Goal: Task Accomplishment & Management: Use online tool/utility

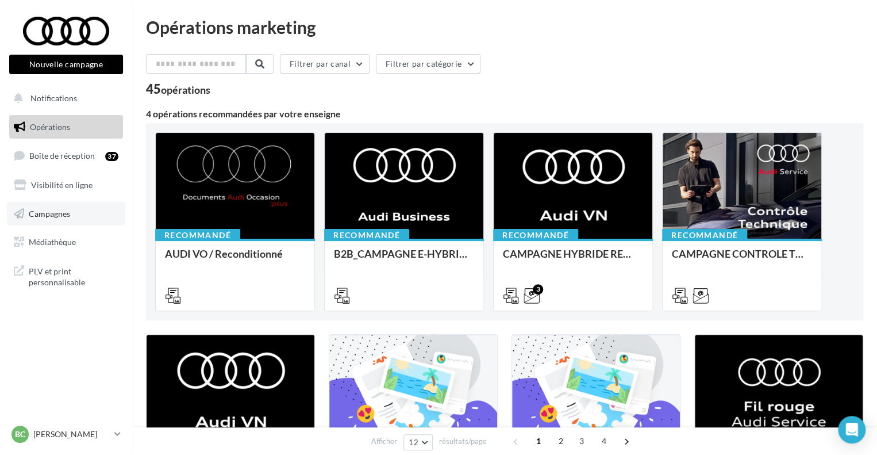
click at [46, 207] on link "Campagnes" at bounding box center [66, 214] width 118 height 24
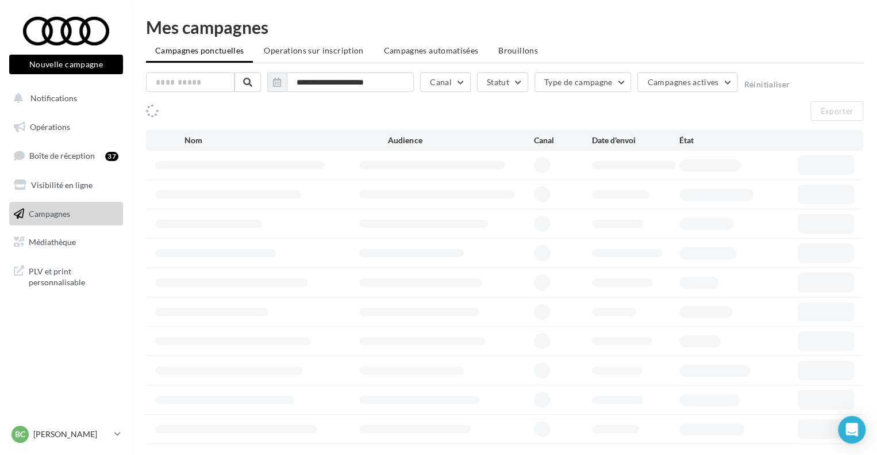
click at [59, 151] on span "Boîte de réception" at bounding box center [62, 156] width 66 height 10
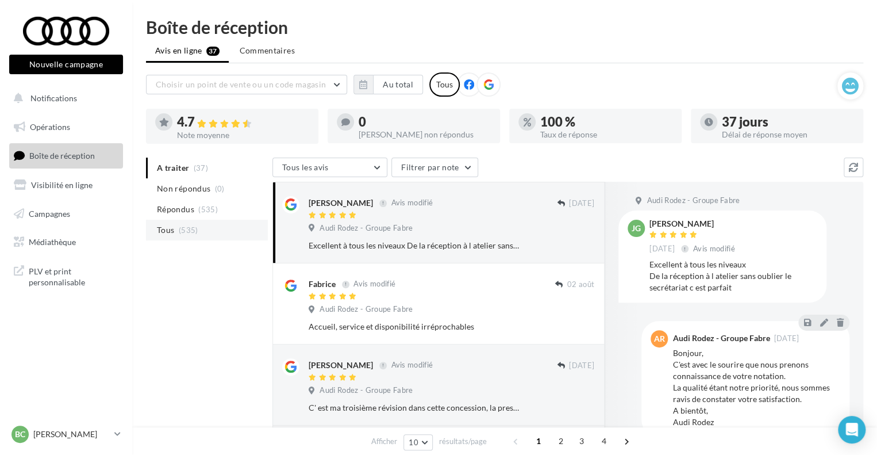
click at [179, 229] on span "(535)" at bounding box center [189, 229] width 20 height 9
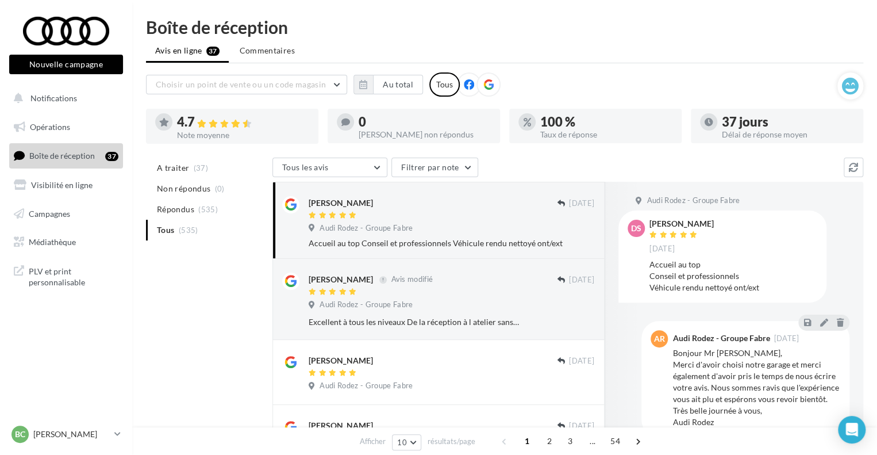
click at [446, 222] on div "didier serieys 22/07/2024 Audi Rodez - Groupe Fabre Accueil au top Conseil et p…" at bounding box center [452, 222] width 286 height 53
click at [176, 230] on ul "A traiter (37) Non répondus (0) Répondus (535) Tous (535)" at bounding box center [207, 198] width 122 height 83
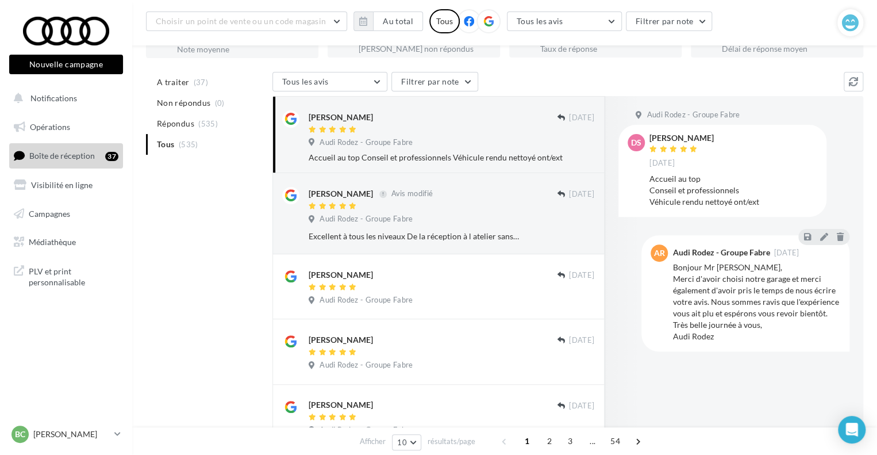
scroll to position [115, 0]
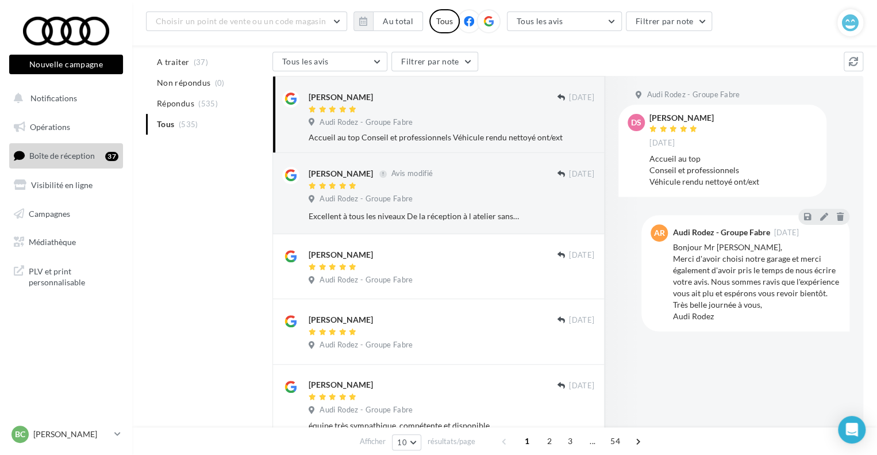
click at [335, 98] on div "didier serieys" at bounding box center [341, 96] width 64 height 11
click at [422, 138] on div "Accueil au top Conseil et professionnels Véhicule rendu nettoyé ont/ext" at bounding box center [452, 137] width 286 height 11
drag, startPoint x: 361, startPoint y: 98, endPoint x: 326, endPoint y: 97, distance: 35.1
click at [326, 97] on div "didier serieys" at bounding box center [433, 96] width 248 height 12
click at [326, 97] on div "didier serieys" at bounding box center [341, 96] width 64 height 11
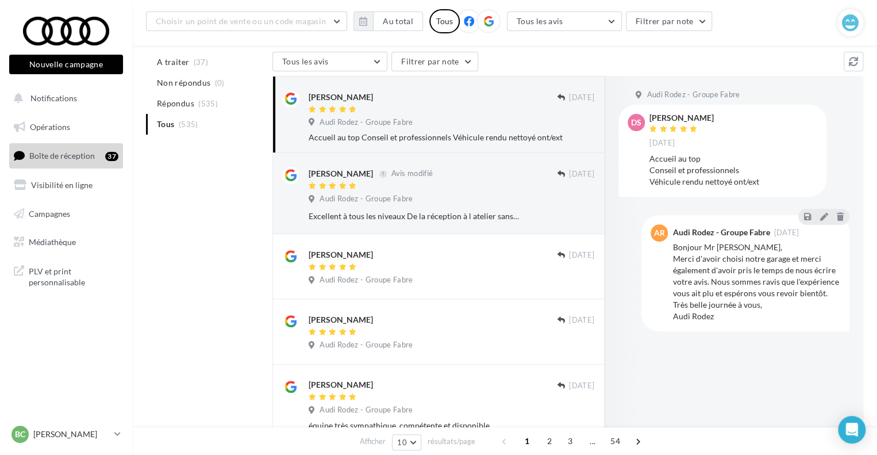
drag, startPoint x: 308, startPoint y: 97, endPoint x: 356, endPoint y: 98, distance: 47.7
click at [356, 98] on div "didier serieys 22/07/2024 Audi Rodez - Groupe Fabre Accueil au top Conseil et p…" at bounding box center [438, 114] width 313 height 57
click at [380, 101] on div "didier serieys" at bounding box center [433, 96] width 248 height 12
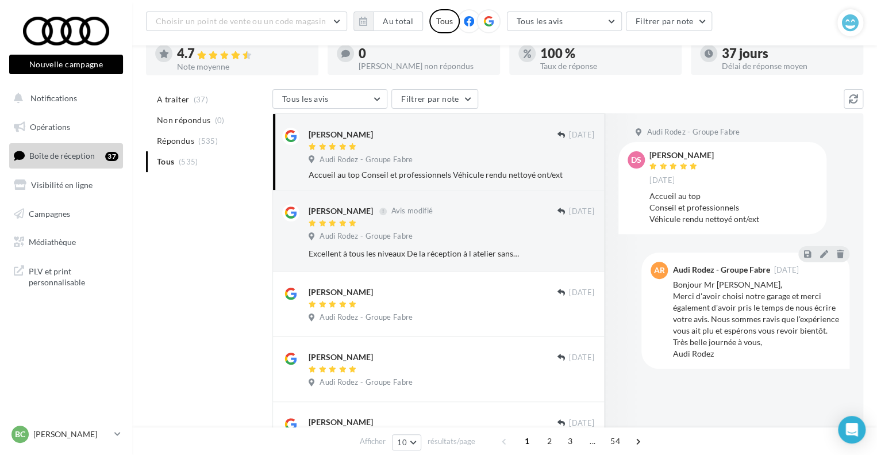
scroll to position [57, 0]
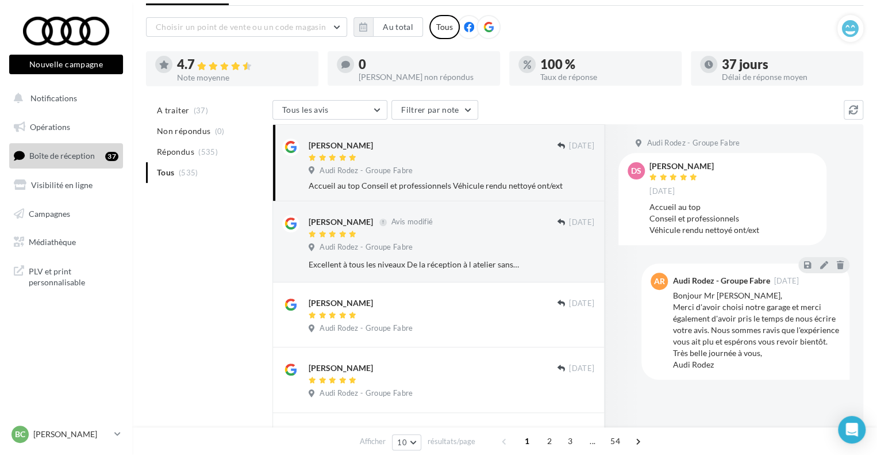
drag, startPoint x: 358, startPoint y: 145, endPoint x: 309, endPoint y: 147, distance: 49.5
click at [309, 147] on div "didier serieys" at bounding box center [433, 144] width 248 height 12
click at [384, 158] on div at bounding box center [433, 158] width 248 height 10
